Goal: Task Accomplishment & Management: Use online tool/utility

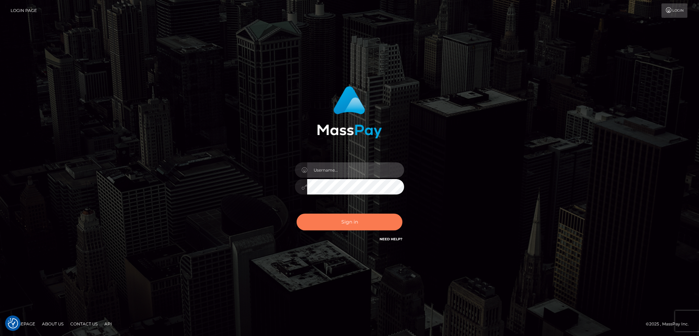
type input "alexstef"
click at [349, 223] on button "Sign in" at bounding box center [350, 221] width 106 height 17
type input "alexstef"
click at [345, 222] on button "Sign in" at bounding box center [350, 221] width 106 height 17
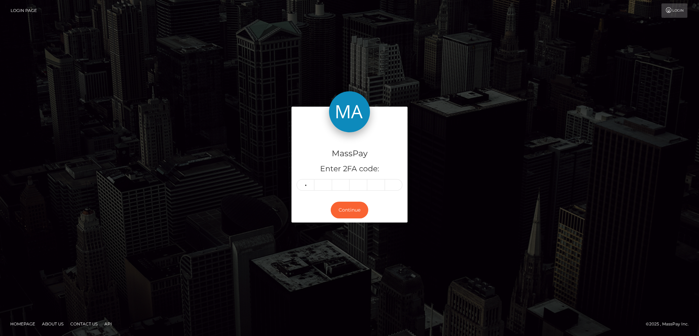
type input "5"
type input "9"
type input "7"
type input "2"
type input "1"
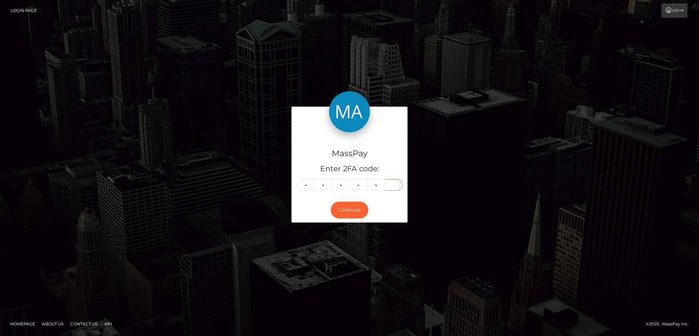
type input "2"
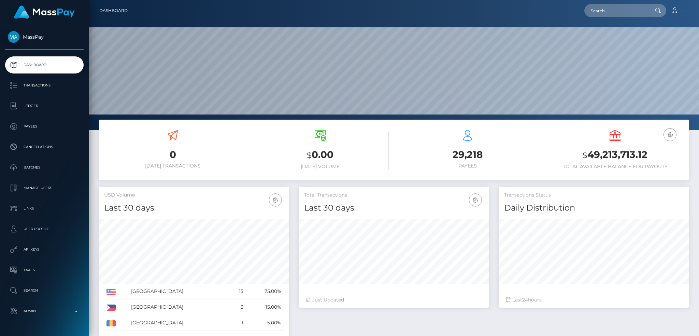
scroll to position [121, 189]
click at [607, 7] on input "text" at bounding box center [616, 10] width 64 height 13
paste input "RQ5o5QuDy7ANbkUJwWf796"
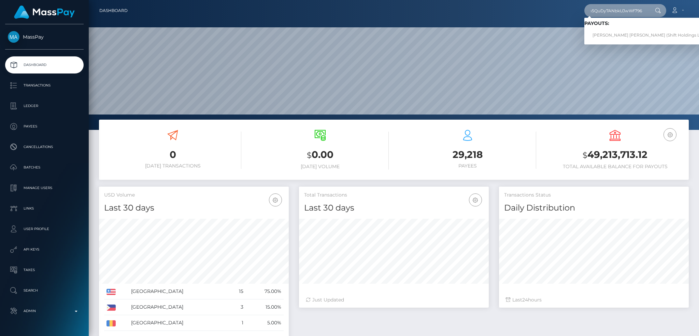
type input "RQ5o5QuDy7ANbkUJwWf796"
click at [611, 36] on link "GABRIEL SANCHEZ GIL (Shift Holdings Ltd. - )" at bounding box center [651, 35] width 134 height 13
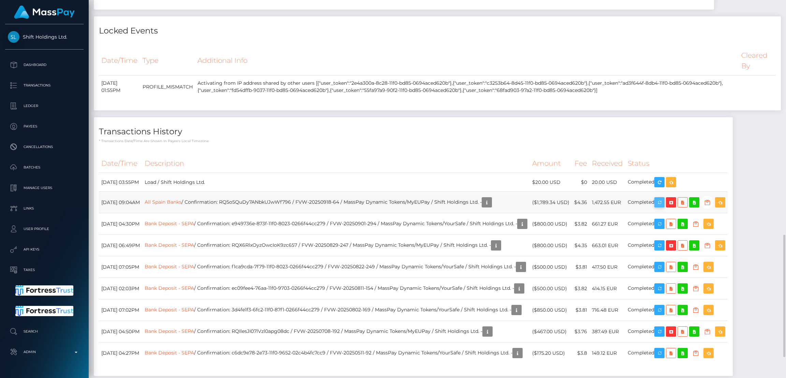
scroll to position [82, 219]
click at [664, 207] on icon "button" at bounding box center [660, 202] width 8 height 9
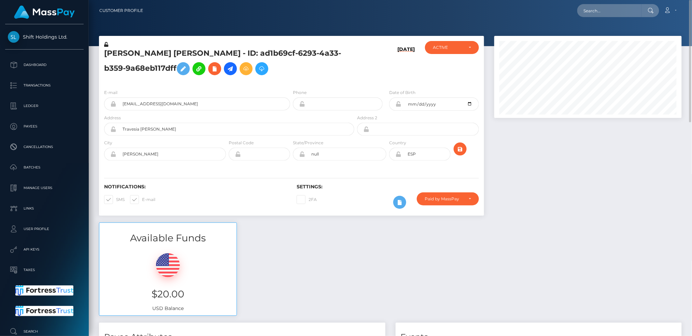
scroll to position [341254, 341148]
click at [609, 7] on input "text" at bounding box center [609, 10] width 64 height 13
paste input "0a350180-3068-499a-927d-95813e8275be"
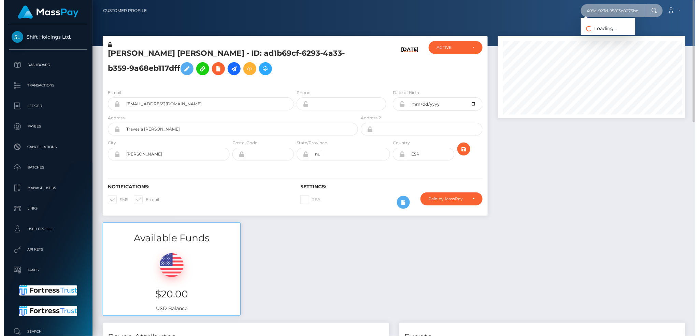
scroll to position [82, 189]
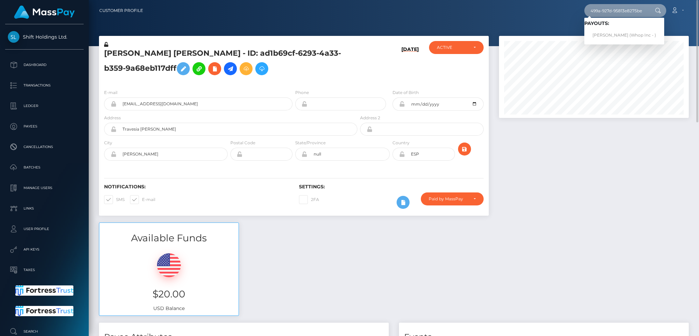
type input "0a350180-3068-499a-927d-95813e8275be"
click at [612, 34] on link "VILGOT GUSTAV KRAFT (Whop Inc - )" at bounding box center [624, 35] width 80 height 13
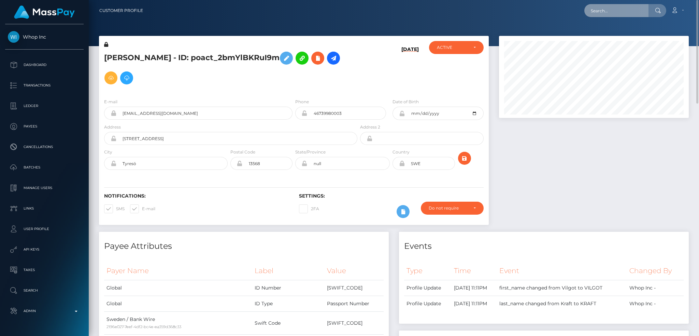
click at [611, 6] on input "text" at bounding box center [616, 10] width 64 height 13
paste input "f18cd73a-ca12-453f-be62-b44e6af514ff"
type input "f18cd73a-ca12-453f-be62-b44e6af514ff"
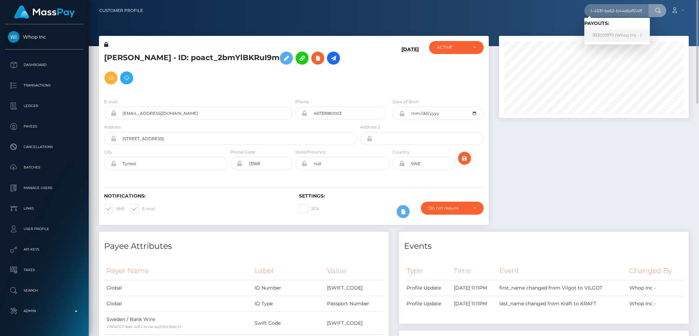
click at [614, 34] on link "933001970 (Whop Inc - )" at bounding box center [617, 35] width 66 height 13
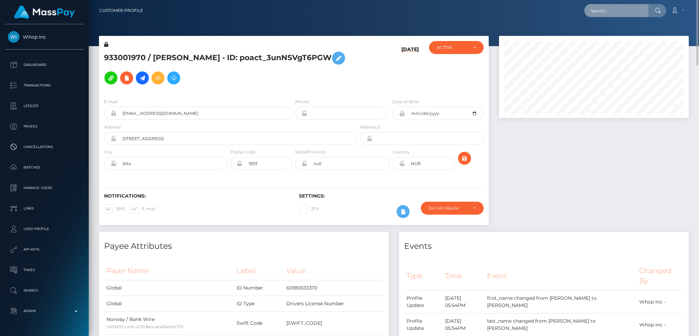
click at [610, 11] on input "text" at bounding box center [616, 10] width 64 height 13
paste input "843bf6da-f1cc-4b9d-817a-7554282b470d"
type input "843bf6da-f1cc-4b9d-817a-7554282b470d"
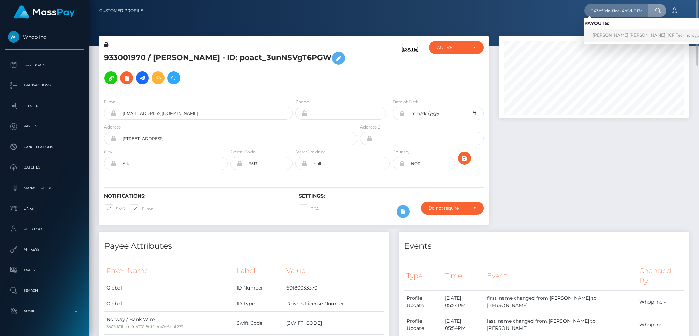
click at [611, 32] on link "Victoria Jane Whitby (ICF Technology, Inc. - )" at bounding box center [653, 35] width 138 height 13
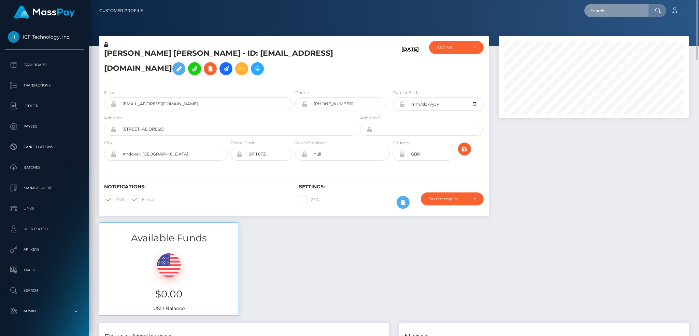
click at [616, 10] on input "text" at bounding box center [616, 10] width 64 height 13
paste input "golden55111@gmail.com"
type input "golden55111@gmail.com"
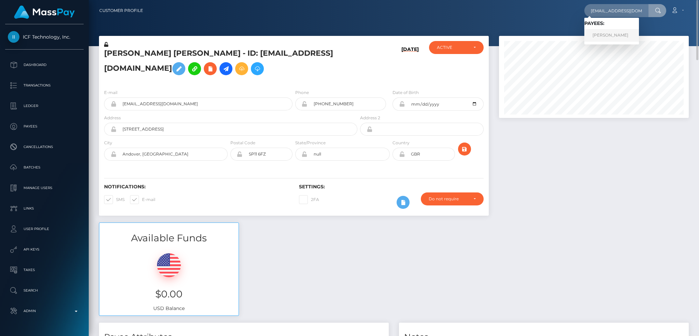
click at [616, 35] on link "Aleksey Avseenko" at bounding box center [611, 35] width 55 height 13
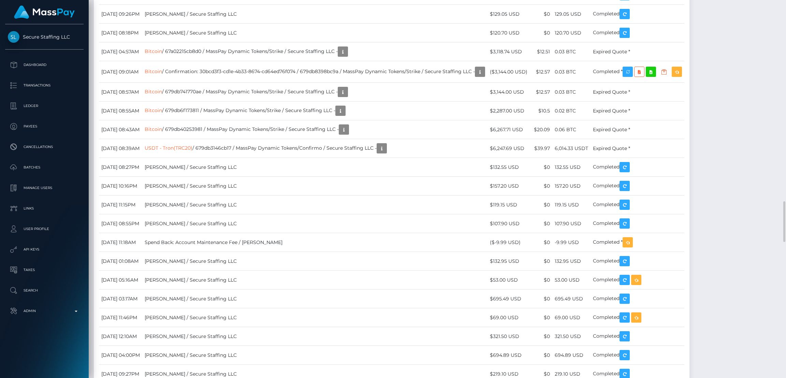
scroll to position [82, 219]
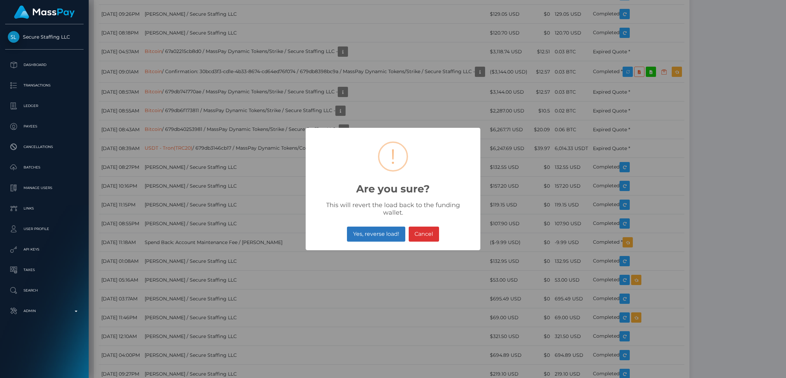
click at [381, 229] on button "Yes, reverse load!" at bounding box center [376, 233] width 58 height 15
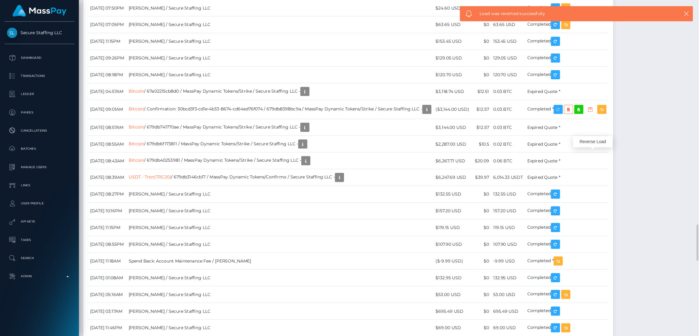
scroll to position [82, 189]
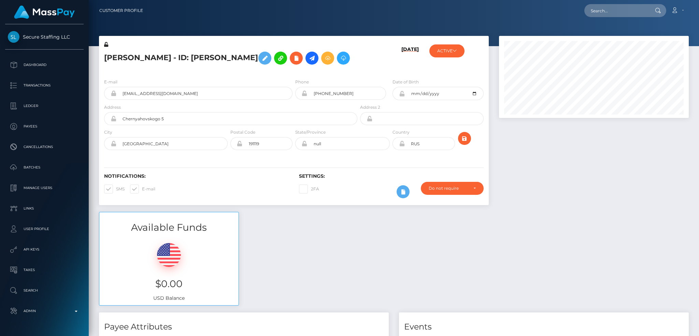
scroll to position [82, 189]
click at [604, 12] on input "text" at bounding box center [616, 10] width 64 height 13
paste input "56eff6eb2a564b4bb11a226ec7e4763e"
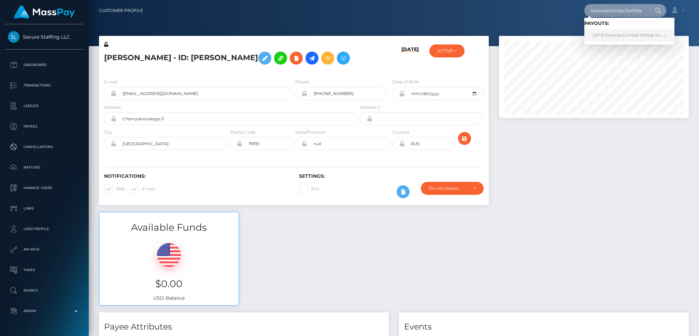
type input "56eff6eb2a564b4bb11a226ec7e4763e"
click at [617, 34] on link "247 Enterprise Limited (Whop Inc - )" at bounding box center [629, 35] width 90 height 13
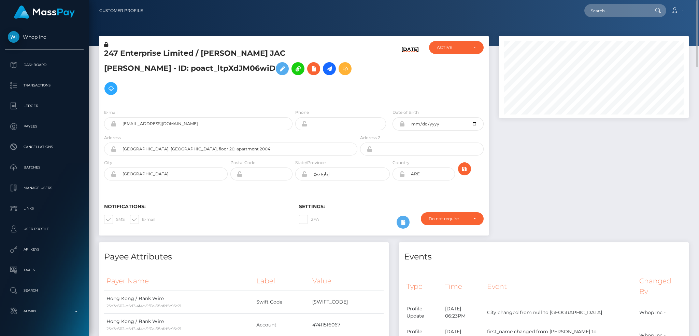
click at [166, 56] on h5 "247 Enterprise Limited / [PERSON_NAME] JAC [PERSON_NAME] - ID: poact_ltpXdJM06w…" at bounding box center [229, 73] width 250 height 50
click at [166, 56] on h5 "247 Enterprise Limited / GINO JAC MARIA TUMMERS - ID: poact_ltpXdJM06wiD" at bounding box center [229, 73] width 250 height 50
click at [169, 56] on h5 "247 Enterprise Limited / GINO JAC MARIA TUMMERS - ID: poact_ltpXdJM06wiD" at bounding box center [229, 73] width 250 height 50
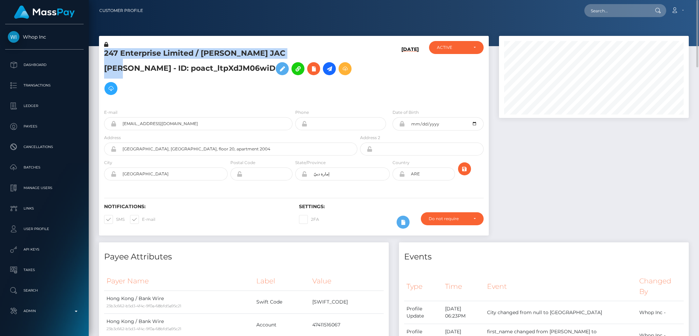
drag, startPoint x: 104, startPoint y: 52, endPoint x: 309, endPoint y: 52, distance: 204.1
click at [309, 52] on h5 "247 Enterprise Limited / GINO JAC MARIA TUMMERS - ID: poact_ltpXdJM06wiD" at bounding box center [229, 73] width 250 height 50
copy h5 "247 Enterprise Limited / GINO JAC MARIA TUMMERS"
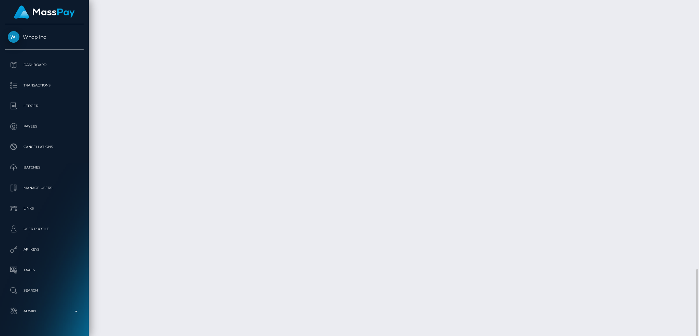
scroll to position [82, 189]
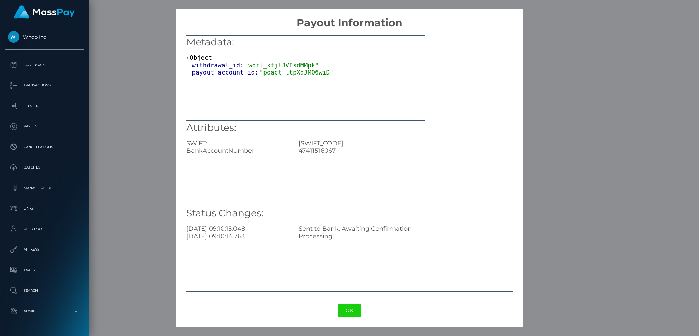
click at [320, 149] on div "47411516067" at bounding box center [406, 151] width 224 height 8
copy div "47411516067"
click at [316, 144] on div "SCBLHKHH" at bounding box center [406, 143] width 224 height 8
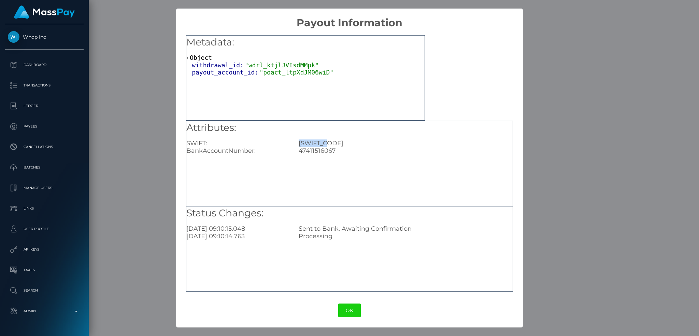
copy div "SCBLHKHH"
click at [572, 111] on div "× Payout Information Metadata: Object withdrawal_id: "wdrl_ktjlJVIsdMMpk" payou…" at bounding box center [349, 168] width 699 height 336
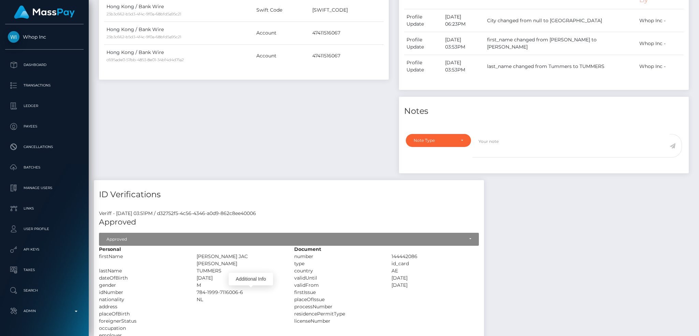
scroll to position [0, 0]
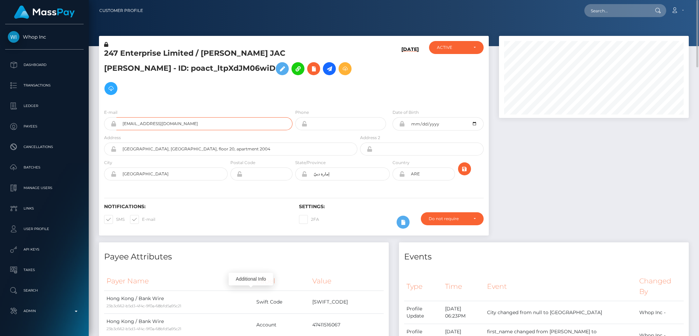
click at [224, 117] on input "099c3b58-5ae3-433e-be67-fc6b5d2aa904@payouts.whop.com" at bounding box center [204, 123] width 176 height 13
drag, startPoint x: 555, startPoint y: 153, endPoint x: 553, endPoint y: 150, distance: 4.3
click at [555, 154] on div at bounding box center [594, 139] width 200 height 206
click at [609, 12] on input "text" at bounding box center [616, 10] width 64 height 13
paste input "644394"
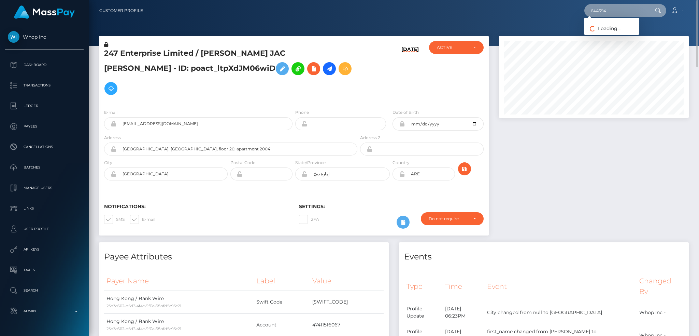
type input "644394"
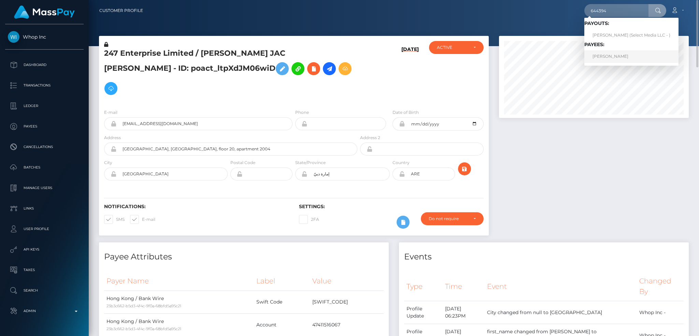
click at [620, 54] on link "Philip Booth" at bounding box center [631, 56] width 94 height 13
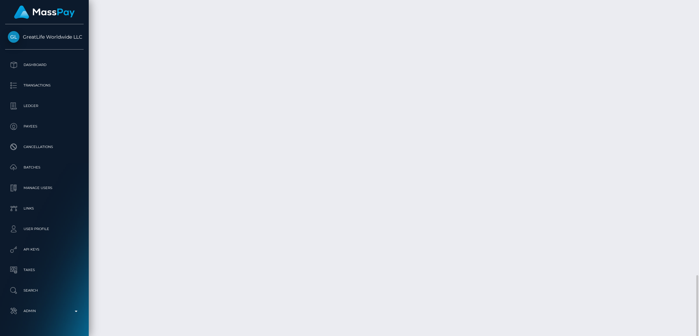
scroll to position [82, 189]
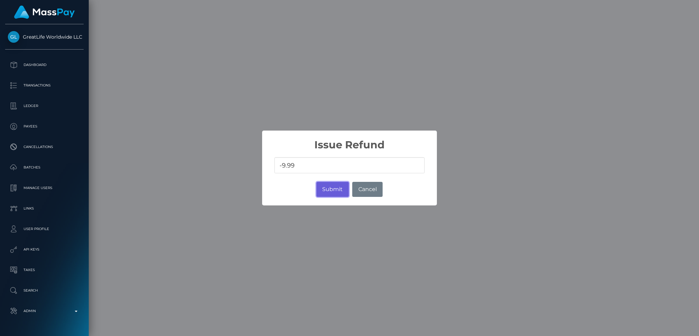
click at [329, 187] on button "Submit" at bounding box center [332, 189] width 32 height 15
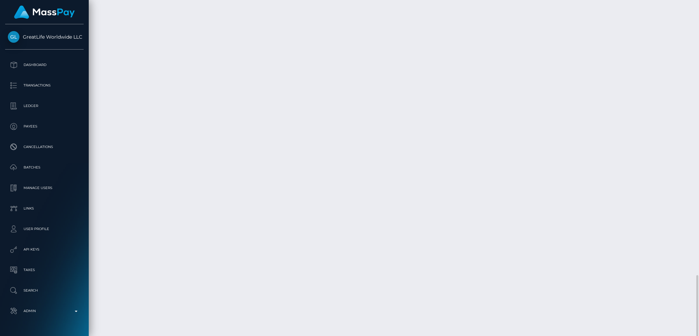
scroll to position [82, 189]
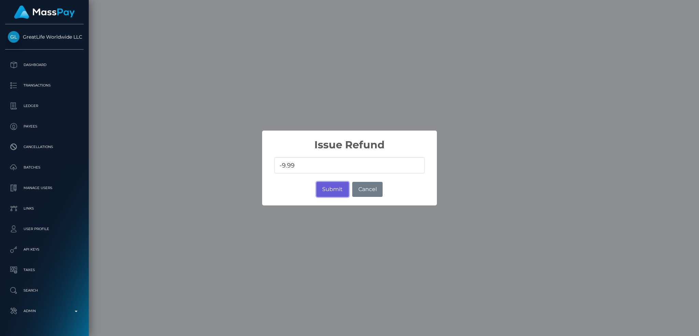
click at [331, 188] on button "Submit" at bounding box center [332, 189] width 32 height 15
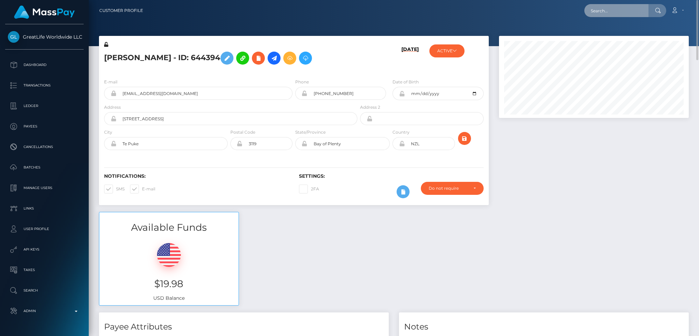
drag, startPoint x: 603, startPoint y: 12, endPoint x: 575, endPoint y: 13, distance: 28.4
click at [603, 11] on input "text" at bounding box center [616, 10] width 64 height 13
paste input "IZHbsZ48S0mLwOKffW1izQ"
type input "IZHbsZ48S0mLwOKffW1izQ"
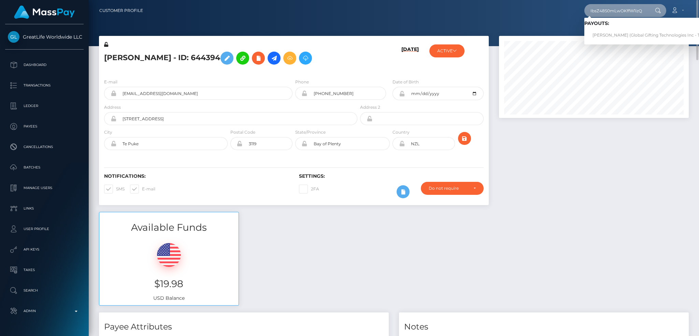
scroll to position [0, 0]
click at [607, 31] on link "ANNA MARIAN HUXFORD (Global Gifting Technologies Inc - Throne)" at bounding box center [653, 35] width 138 height 13
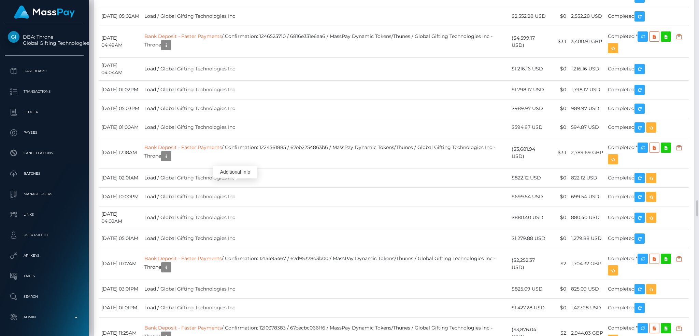
scroll to position [82, 189]
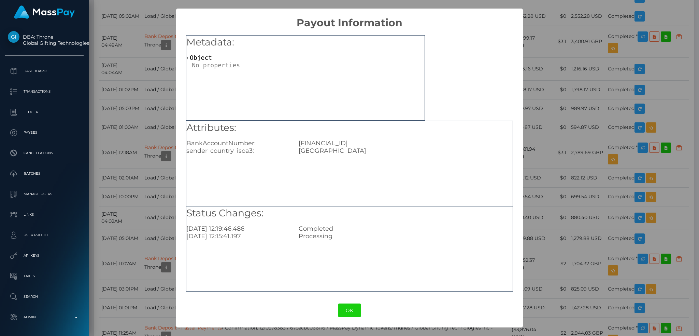
click at [348, 140] on div "GB58HLFX11643605377761" at bounding box center [406, 143] width 224 height 8
copy div "GB58HLFX11643605377761"
click at [533, 143] on div "× Payout Information Metadata: Object Attributes: BankAccountNumber: GB58HLFX11…" at bounding box center [349, 168] width 699 height 336
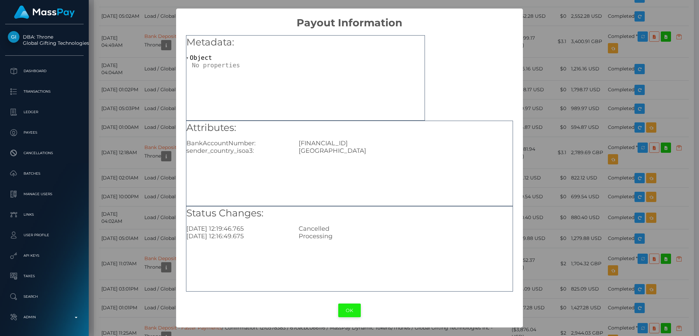
click at [349, 305] on button "OK" at bounding box center [349, 310] width 23 height 14
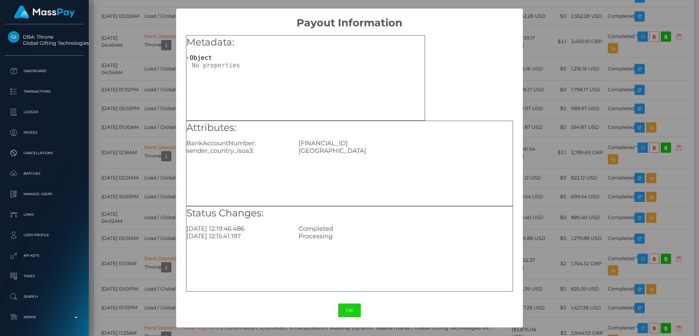
click at [539, 144] on div "× Payout Information Metadata: Object Attributes: BankAccountNumber: GB58HLFX11…" at bounding box center [349, 168] width 699 height 336
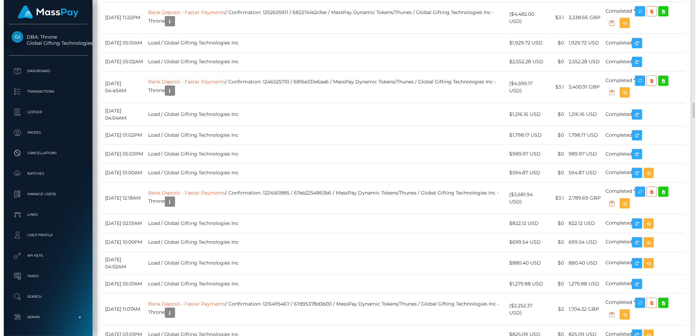
scroll to position [4050, 0]
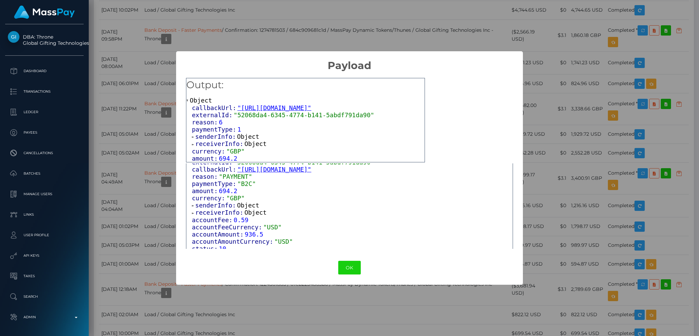
scroll to position [73, 0]
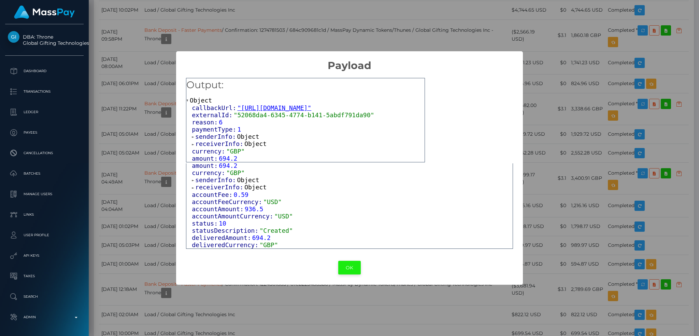
click at [349, 266] on button "OK" at bounding box center [349, 267] width 23 height 14
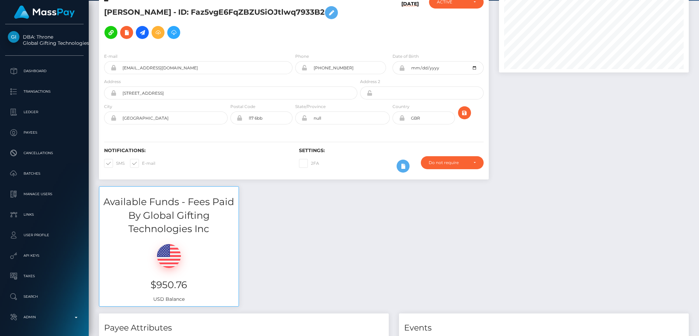
scroll to position [0, 0]
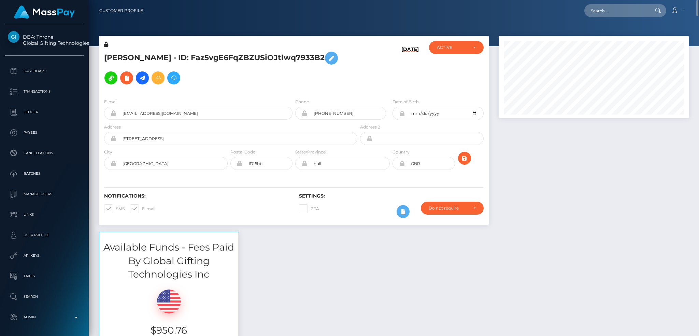
click at [610, 3] on nav "Customer Profile Loading... Loading... Account" at bounding box center [394, 10] width 610 height 21
click at [607, 6] on input "text" at bounding box center [616, 10] width 64 height 13
paste input "ize-cg@live.com"
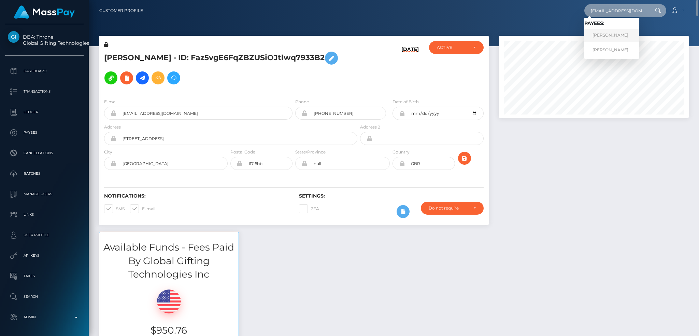
type input "ize-cg@live.com"
click at [614, 34] on link "Luisi Guilhem" at bounding box center [611, 35] width 55 height 13
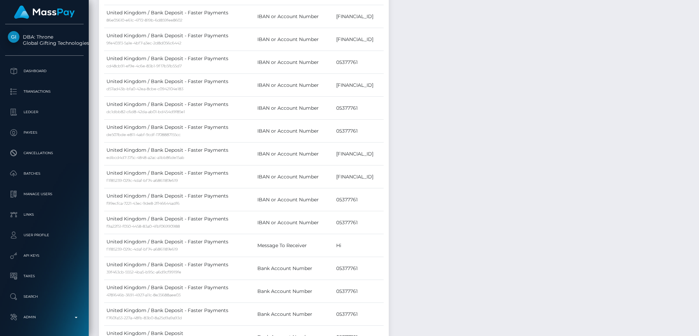
scroll to position [2275, 0]
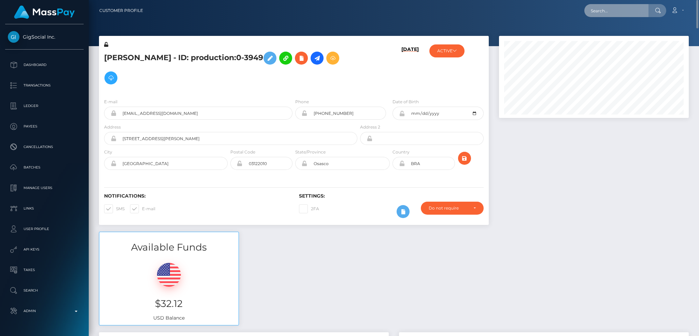
click at [606, 11] on input "text" at bounding box center [616, 10] width 64 height 13
paste input "MSP367767b192d797d"
click at [594, 11] on input "MSP367767b192d797d" at bounding box center [616, 10] width 64 height 13
paste input "REEMA MOHAMED ALI MOHAMED ALI"
click at [606, 4] on input "REEMA MOHAMED ALI MOHAMED ALI" at bounding box center [616, 10] width 64 height 13
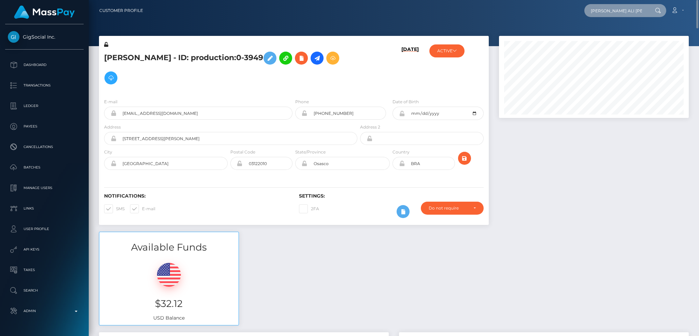
paste input "ALKURD"
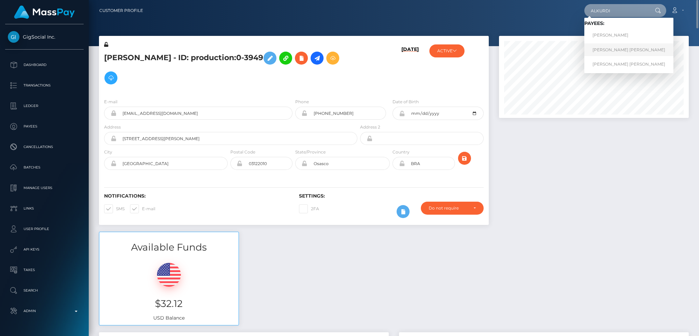
type input "ALKURDI"
click at [606, 51] on link "REEMA MOHAMED ALI ALKURDI" at bounding box center [628, 49] width 89 height 13
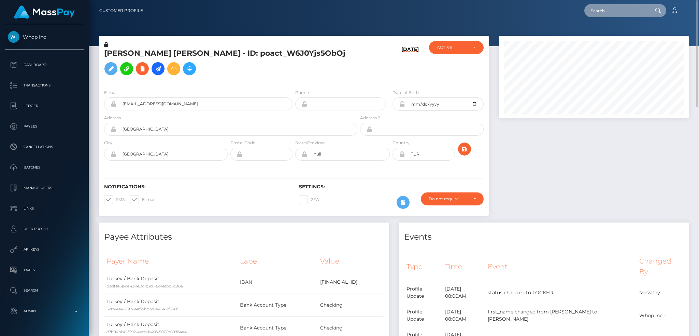
click at [619, 15] on input "text" at bounding box center [616, 10] width 64 height 13
paste input "ALKURDI"
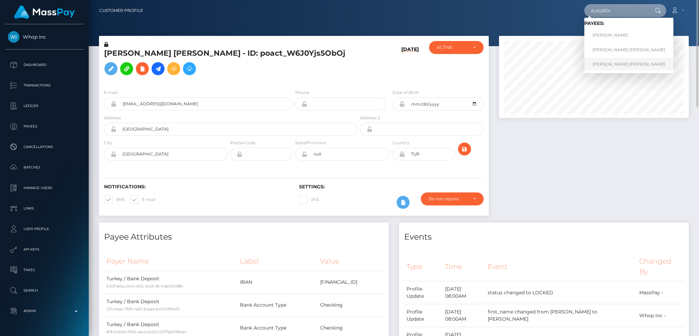
type input "ALKURDI"
click at [614, 62] on link "[PERSON_NAME] [PERSON_NAME]" at bounding box center [628, 64] width 89 height 13
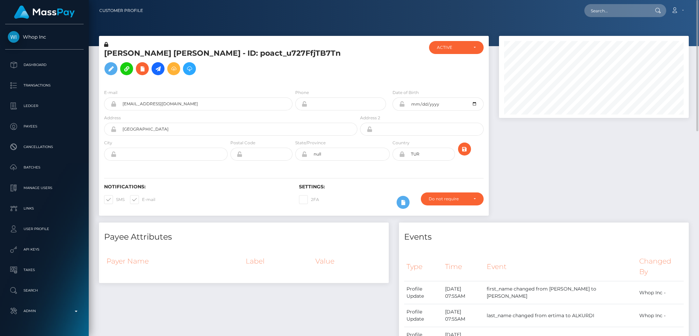
scroll to position [82, 189]
drag, startPoint x: 604, startPoint y: 6, endPoint x: 596, endPoint y: 11, distance: 9.2
click at [604, 6] on input "text" at bounding box center [616, 10] width 64 height 13
paste input "f304a469-315c-4671-92fd-81799cf08006"
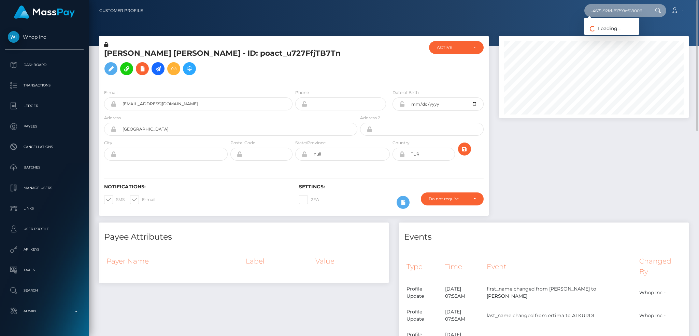
type input "f304a469-315c-4671-92fd-81799cf08006"
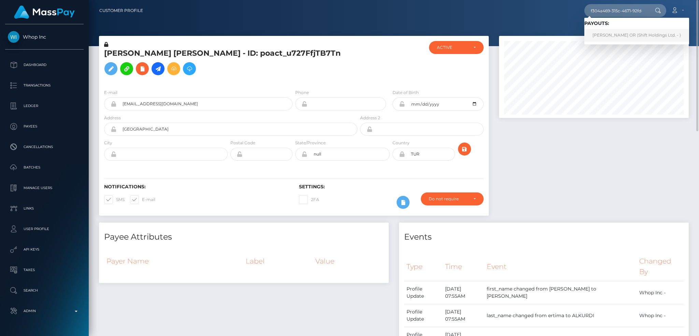
click at [617, 35] on link "JASMIN ELEONORA OR (Shift Holdings Ltd. - )" at bounding box center [636, 35] width 105 height 13
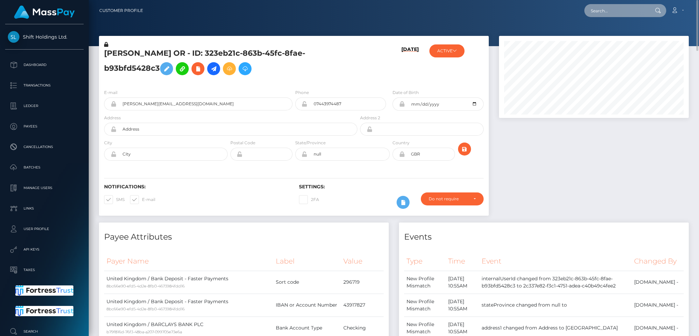
click at [628, 10] on input "text" at bounding box center [616, 10] width 64 height 13
paste input "9c27c3060fdf4fd2975064f4c6137c74"
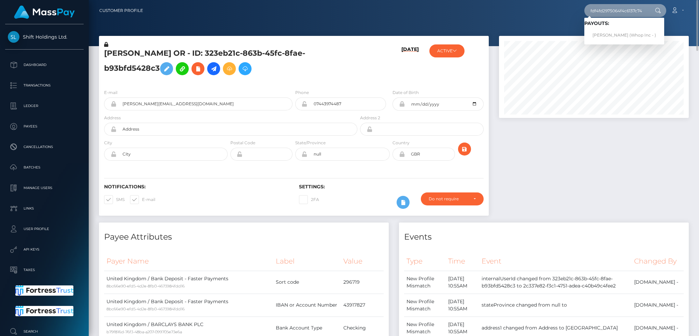
type input "9c27c3060fdf4fd2975064f4c6137c74"
click at [614, 34] on link "[PERSON_NAME] (Whop Inc - )" at bounding box center [624, 35] width 80 height 13
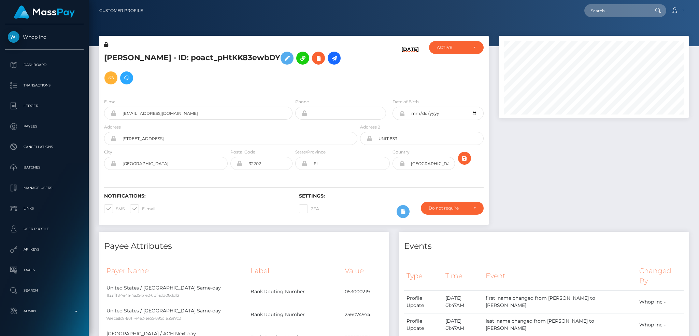
scroll to position [82, 189]
drag, startPoint x: 225, startPoint y: 57, endPoint x: 102, endPoint y: 55, distance: 123.2
click at [102, 55] on div "[PERSON_NAME] - ID: poact_pHtKK83ewbDY" at bounding box center [229, 67] width 260 height 52
copy h5 "EMMANUEL MUCTAR KROMAH"
click at [223, 112] on input "3b2cb1ac-0144-4164-a92a-d08bd2e4b882@payouts.whop.com" at bounding box center [204, 112] width 176 height 13
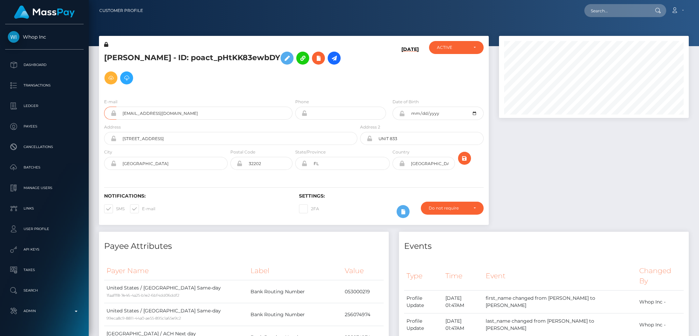
click at [563, 162] on div at bounding box center [594, 134] width 200 height 196
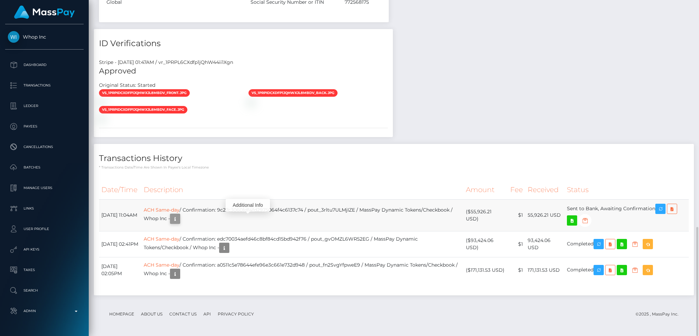
click at [179, 219] on icon "button" at bounding box center [175, 218] width 8 height 9
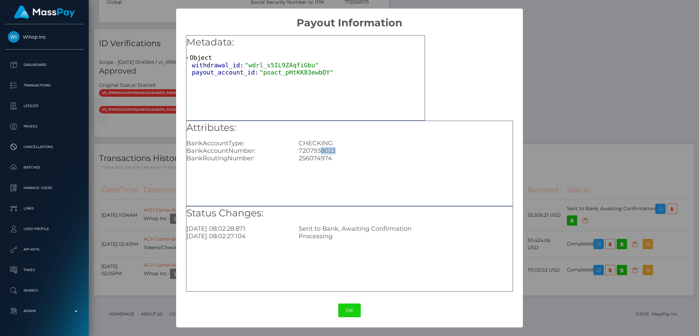
drag, startPoint x: 336, startPoint y: 149, endPoint x: 320, endPoint y: 150, distance: 15.4
click at [320, 150] on div "7207938023" at bounding box center [406, 151] width 224 height 8
copy div "8023"
click at [318, 158] on div "256074974" at bounding box center [406, 158] width 224 height 8
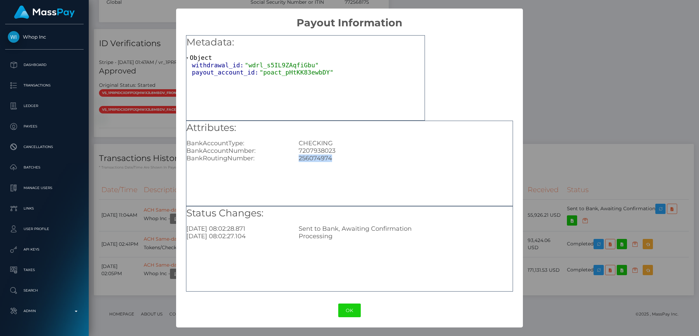
copy div "256074974"
click at [563, 135] on div "× Payout Information Metadata: Object withdrawal_id: "wdrl_s5IL9ZAqfiGbu" payou…" at bounding box center [349, 168] width 699 height 336
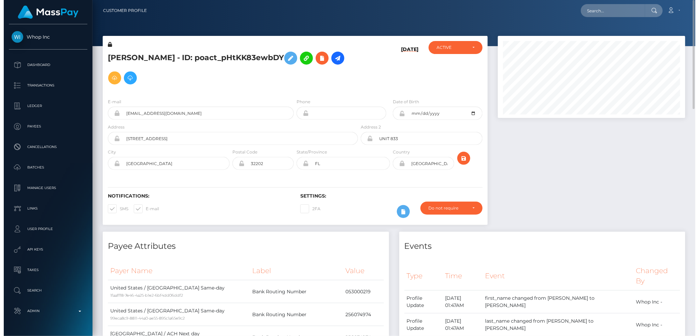
scroll to position [82, 187]
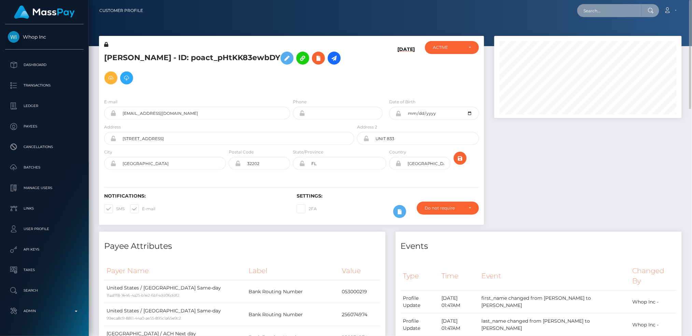
click at [604, 12] on input "text" at bounding box center [609, 10] width 64 height 13
paste input "68dc83bb99e8a"
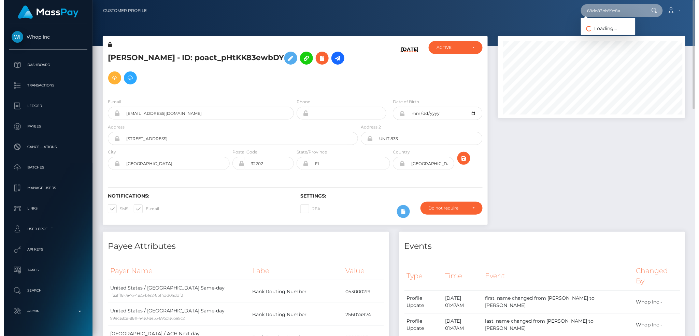
scroll to position [82, 189]
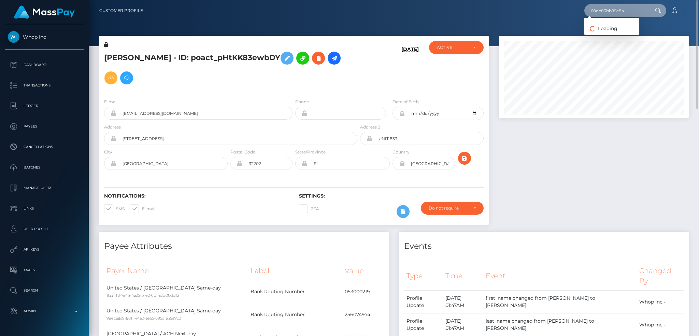
type input "68dc83bb99e8a"
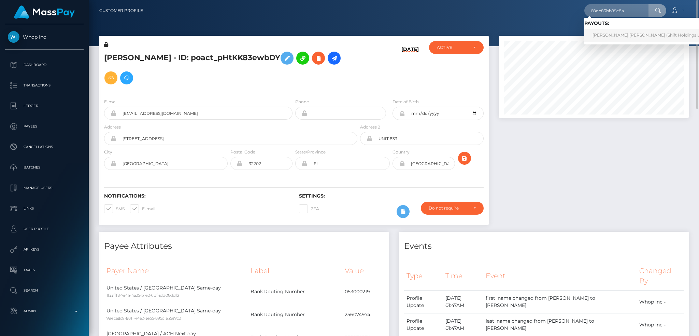
click at [610, 35] on link "Abdou Yande Ndoye (Shift Holdings Ltd. - )" at bounding box center [651, 35] width 134 height 13
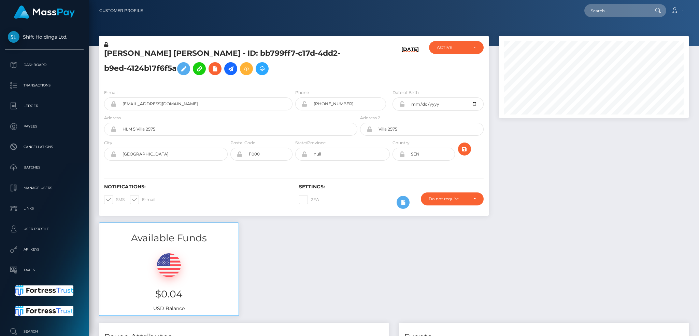
scroll to position [82, 189]
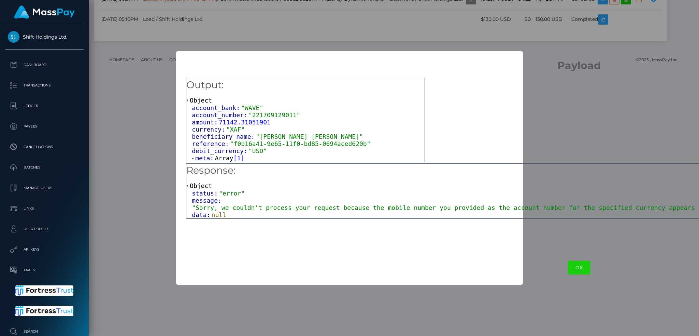
click at [266, 209] on span ""Sorry, we couldn't process your request because the mobile number you provided…" at bounding box center [582, 207] width 781 height 7
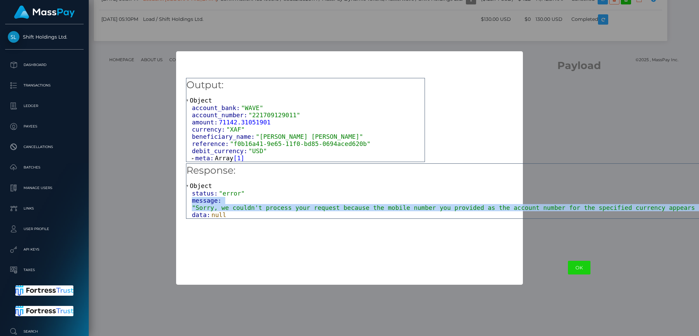
click at [266, 209] on span ""Sorry, we couldn't process your request because the mobile number you provided…" at bounding box center [582, 207] width 781 height 7
copy div "message: "Sorry, we couldn't process your request because the mobile number you…"
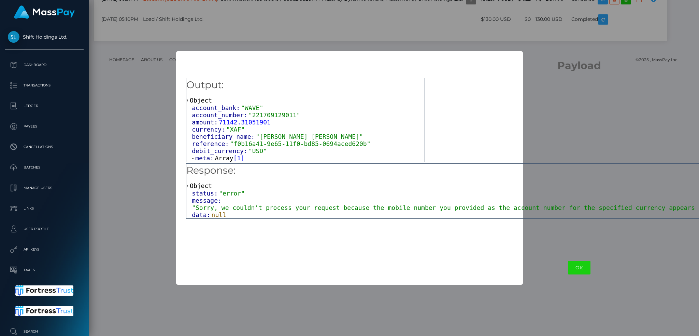
click at [529, 162] on div "Output: Object account_bank: "WAVE" account_number: "221709129011" amount: 7114…" at bounding box center [579, 161] width 806 height 179
click at [568, 263] on button "OK" at bounding box center [579, 267] width 23 height 14
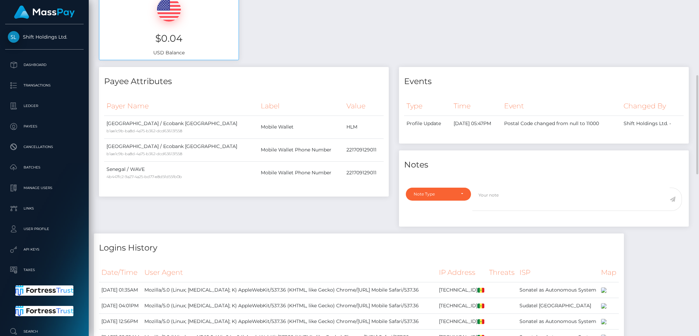
scroll to position [0, 0]
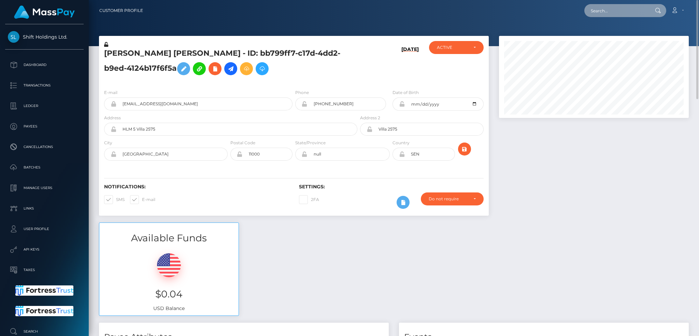
drag, startPoint x: 623, startPoint y: 10, endPoint x: 594, endPoint y: 10, distance: 28.7
click at [623, 10] on input "text" at bounding box center [616, 10] width 64 height 13
paste input "[EMAIL_ADDRESS][DOMAIN_NAME]"
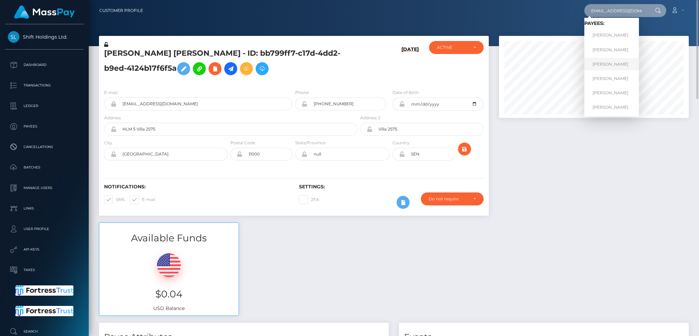
type input "[EMAIL_ADDRESS][DOMAIN_NAME]"
click at [623, 62] on link "Alena Sergeevna Chakaeva" at bounding box center [611, 64] width 55 height 13
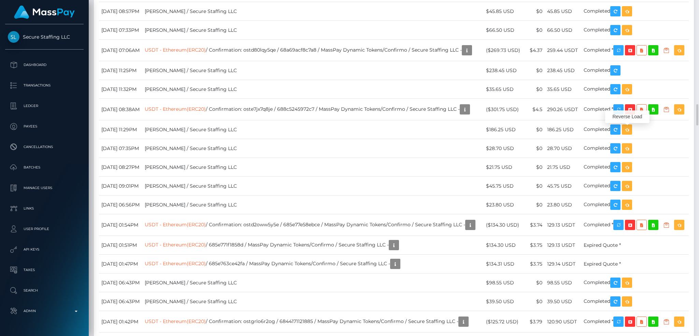
scroll to position [82, 189]
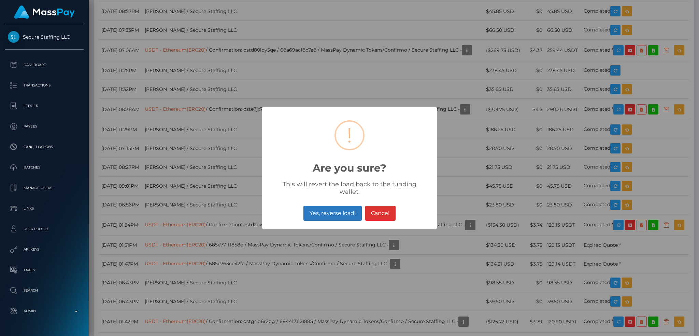
click at [344, 211] on button "Yes, reverse load!" at bounding box center [332, 212] width 58 height 15
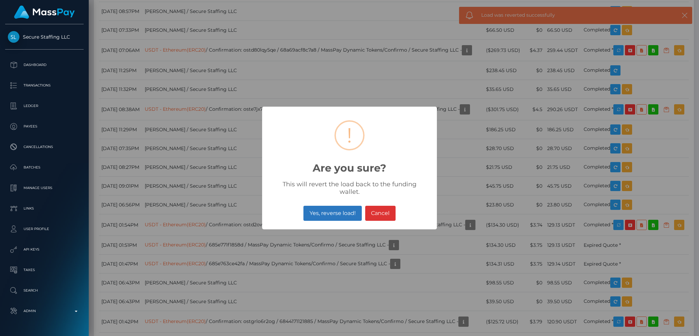
click at [335, 205] on button "Yes, reverse load!" at bounding box center [332, 212] width 58 height 15
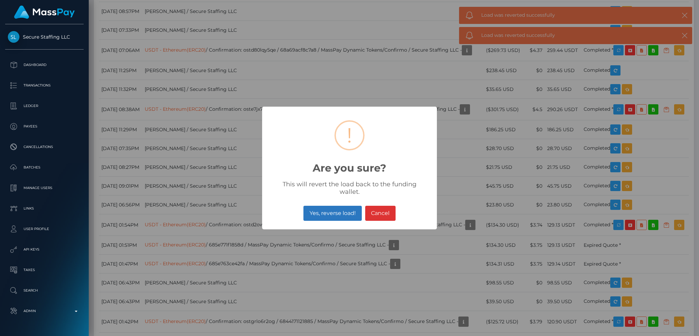
click at [350, 205] on button "Yes, reverse load!" at bounding box center [332, 212] width 58 height 15
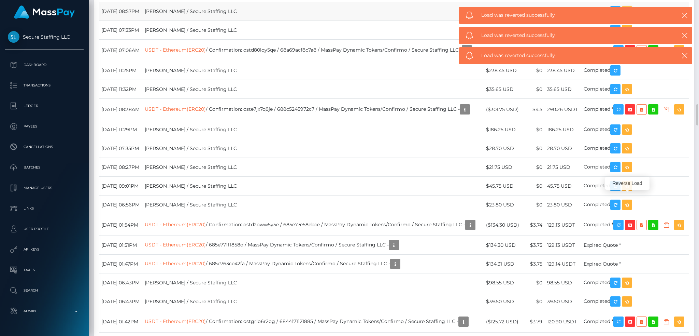
click at [631, 16] on icon "button" at bounding box center [627, 11] width 8 height 9
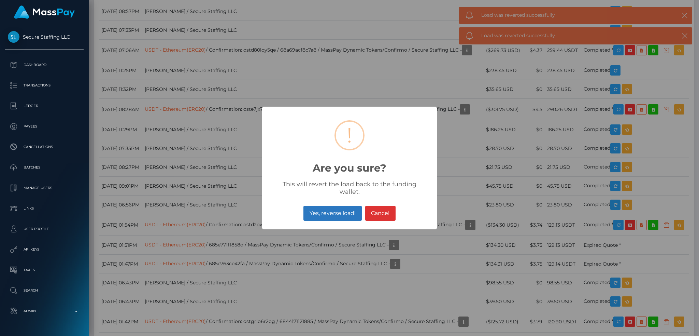
click at [328, 205] on button "Yes, reverse load!" at bounding box center [332, 212] width 58 height 15
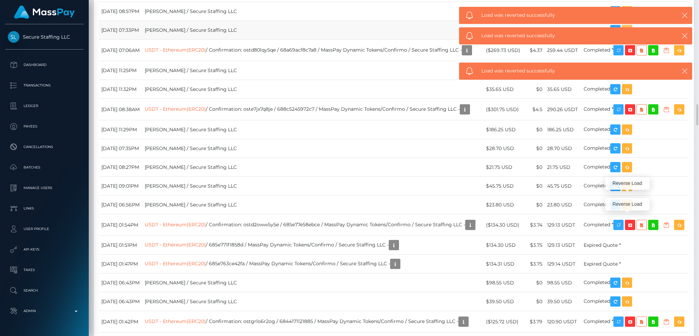
click at [631, 34] on icon "button" at bounding box center [627, 30] width 8 height 9
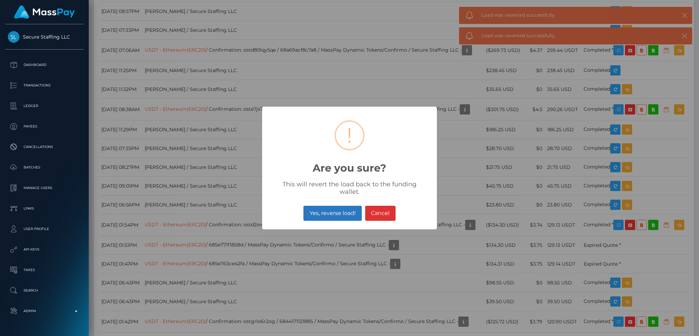
click at [333, 206] on button "Yes, reverse load!" at bounding box center [332, 212] width 58 height 15
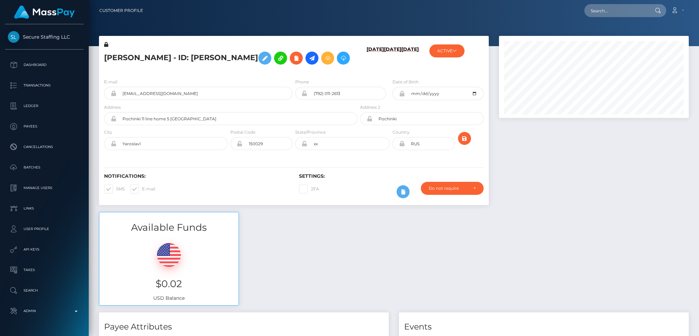
scroll to position [82, 189]
drag, startPoint x: 607, startPoint y: 10, endPoint x: 587, endPoint y: 11, distance: 19.9
click at [607, 10] on input "text" at bounding box center [616, 10] width 64 height 13
paste input "[EMAIL_ADDRESS][DOMAIN_NAME]"
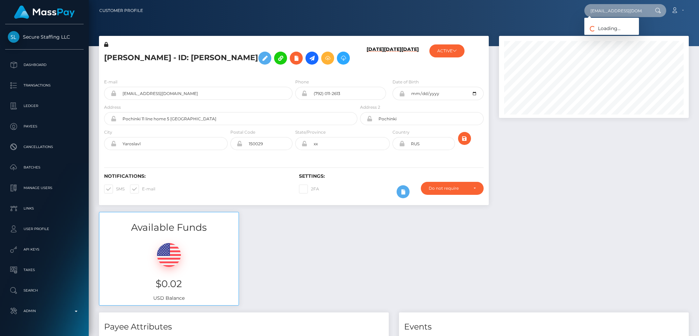
type input "[EMAIL_ADDRESS][DOMAIN_NAME]"
click at [607, 34] on link "Kaylla Langlois" at bounding box center [611, 35] width 55 height 13
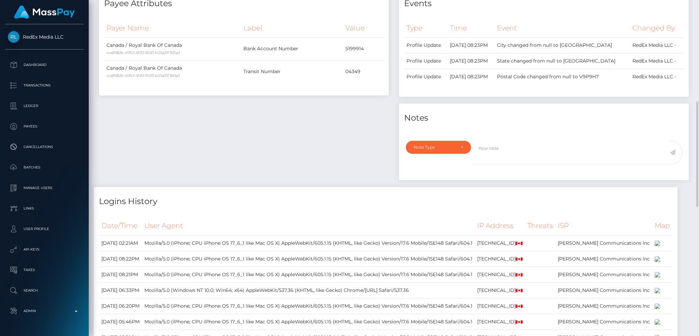
scroll to position [4, 0]
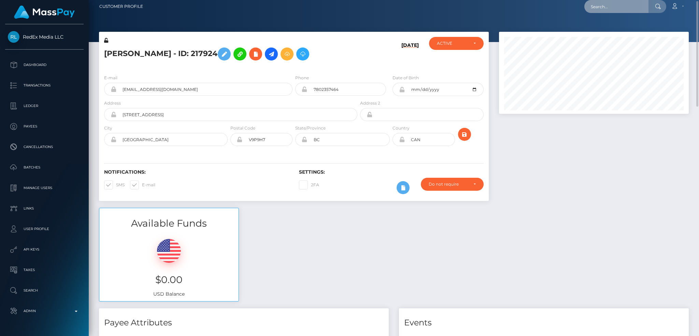
click at [616, 7] on input "text" at bounding box center [616, 6] width 64 height 13
paste input "[EMAIL_ADDRESS][DOMAIN_NAME]"
click at [627, 7] on input "[EMAIL_ADDRESS][DOMAIN_NAME]" at bounding box center [616, 6] width 64 height 13
paste input "7b795928-4c8b-476d-a01f-53f5412fc087"
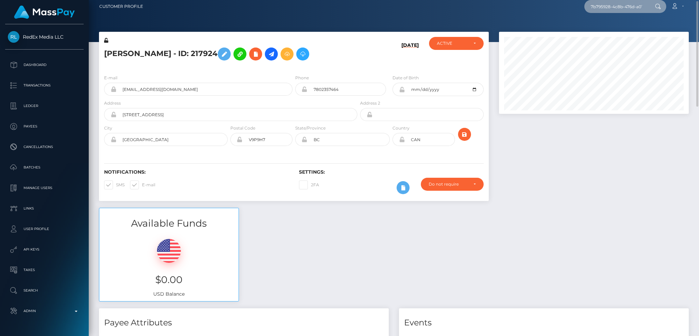
scroll to position [0, 30]
type input "7b795928-4c8b-476d-a01f-53f5412fc087"
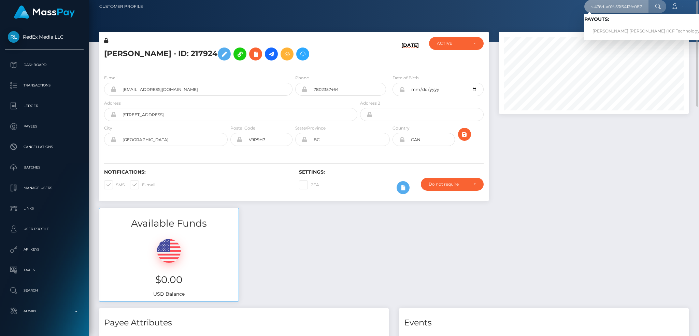
scroll to position [0, 0]
click at [613, 34] on link "[PERSON_NAME] [PERSON_NAME] (ICF Technology, Inc. - )" at bounding box center [653, 31] width 138 height 13
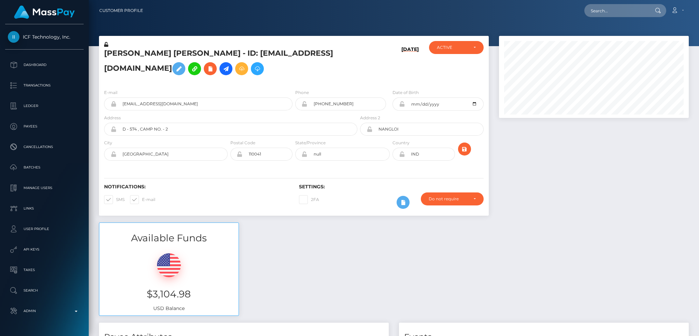
drag, startPoint x: 696, startPoint y: 57, endPoint x: 695, endPoint y: -22, distance: 78.5
click at [695, 0] on html "ICF Technology, Inc. Dashboard Transactions Ledger Payees Batches" at bounding box center [349, 168] width 699 height 336
click at [619, 11] on input "text" at bounding box center [616, 10] width 64 height 13
paste input "Ekaterina Alexeeva"
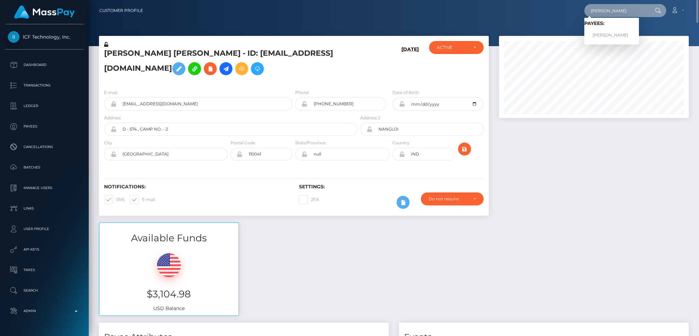
type input "Ekaterina Alexeeva"
click at [603, 36] on link "Ekaterina Andreevna Alekseeva" at bounding box center [611, 35] width 55 height 13
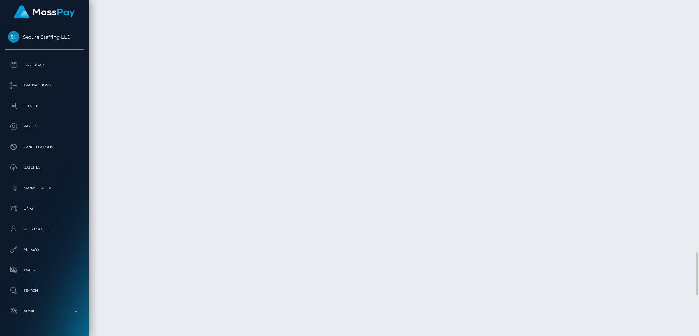
scroll to position [82, 189]
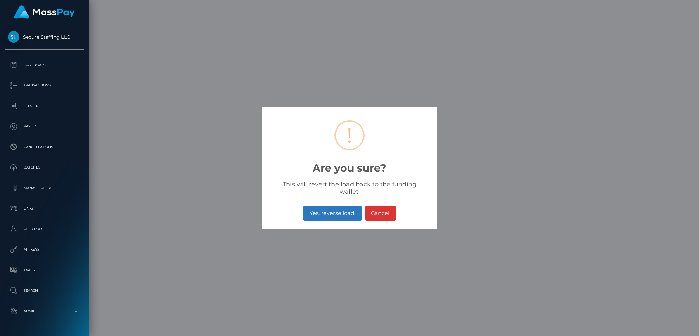
click at [335, 214] on button "Yes, reverse load!" at bounding box center [332, 212] width 58 height 15
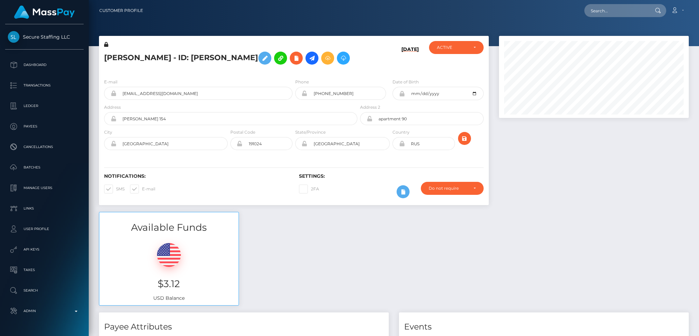
scroll to position [82, 189]
drag, startPoint x: 630, startPoint y: 12, endPoint x: 488, endPoint y: 28, distance: 142.5
click at [630, 12] on input "text" at bounding box center [616, 10] width 64 height 13
paste input "7b795928-4c8b-476d-a01f-53f5412fc087"
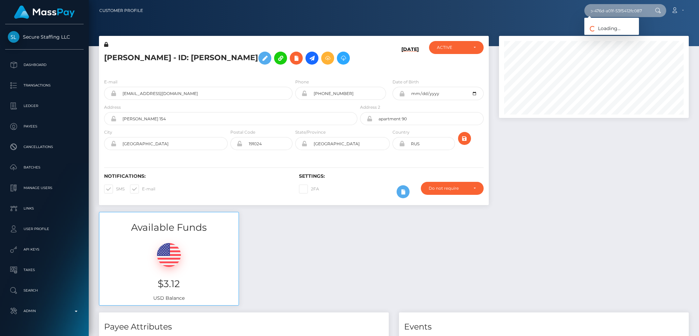
type input "7b795928-4c8b-476d-a01f-53f5412fc087"
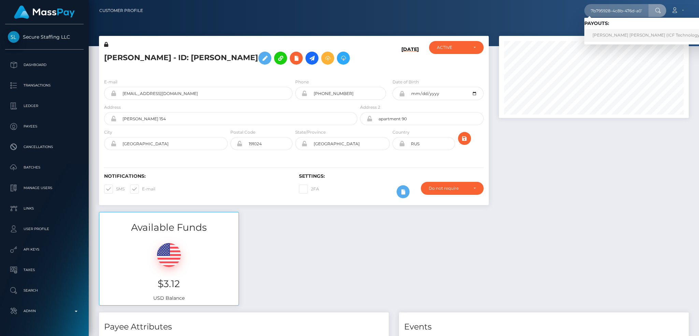
click at [619, 38] on link "Barkha Barkha (ICF Technology, Inc. - )" at bounding box center [653, 35] width 138 height 13
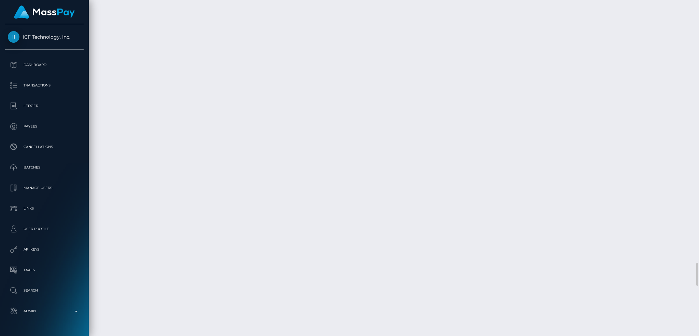
scroll to position [4005, 0]
